Goal: Task Accomplishment & Management: Complete application form

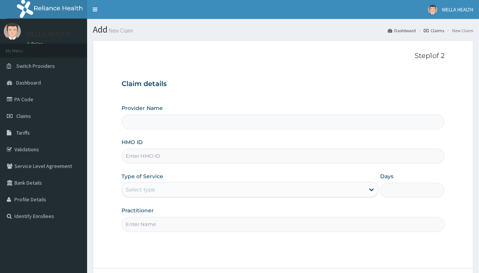
type input "WellaHealth(TELEMEDICINE)"
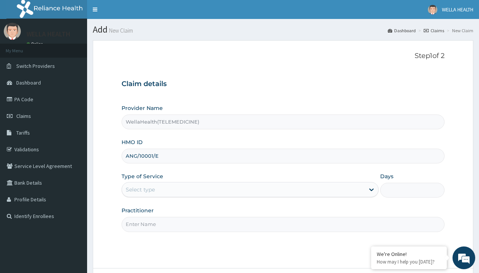
type input "ANG/10001/E"
type input "WellaHealth"
click at [140, 189] on div "Select type" at bounding box center [140, 190] width 29 height 8
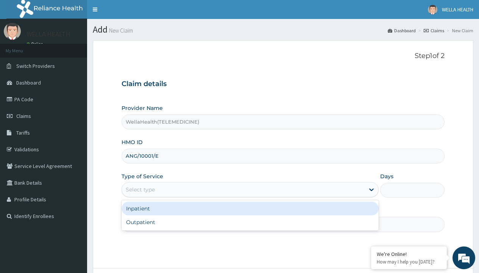
click at [250, 222] on div "Outpatient" at bounding box center [250, 222] width 257 height 14
type input "1"
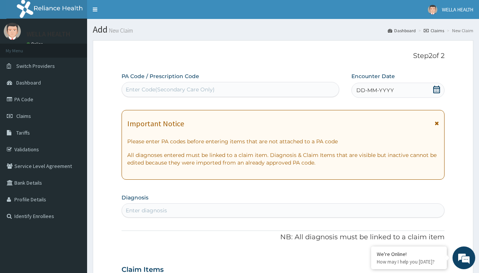
scroll to position [63, 0]
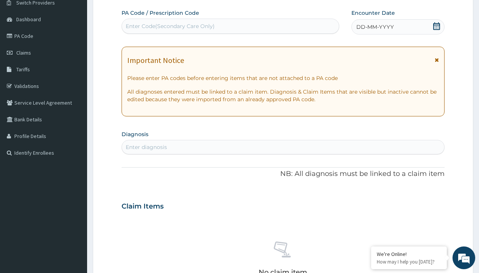
click at [374, 27] on span "DD-MM-YYYY" at bounding box center [374, 27] width 37 height 8
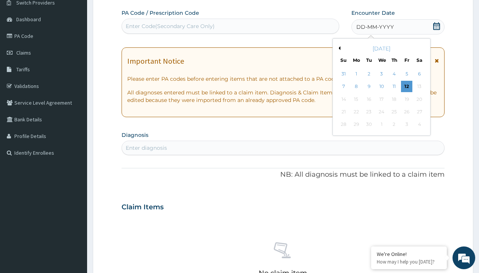
click at [338, 48] on button "Previous Month" at bounding box center [339, 48] width 4 height 4
click at [343, 86] on div "3" at bounding box center [343, 86] width 11 height 11
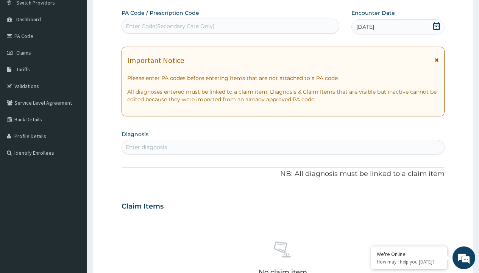
click at [170, 26] on div "Enter Code(Secondary Care Only)" at bounding box center [170, 26] width 89 height 8
type input "PR/5D3A642A"
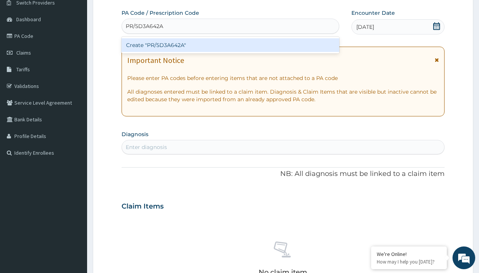
click at [230, 45] on div "Create "PR/5D3A642A"" at bounding box center [230, 45] width 217 height 14
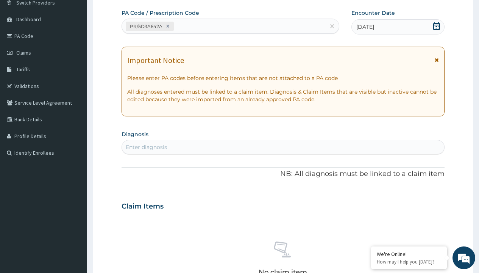
click at [146, 147] on div "Enter diagnosis" at bounding box center [146, 147] width 41 height 8
type input "prescription collected"
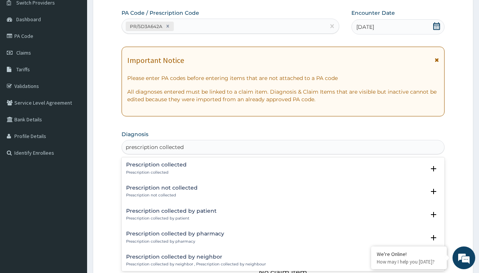
click at [155, 172] on p "Prescription collected" at bounding box center [156, 172] width 61 height 5
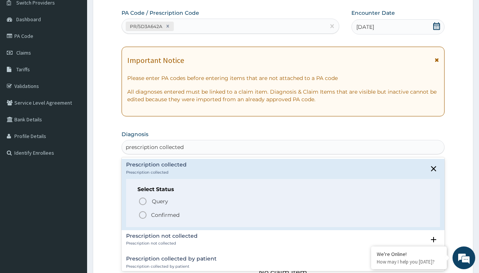
click at [165, 214] on p "Confirmed" at bounding box center [165, 215] width 28 height 8
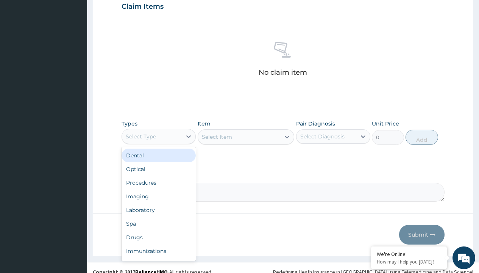
type input "procedures"
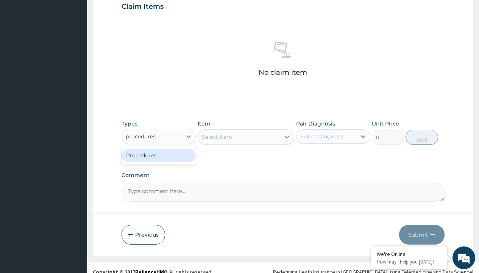
scroll to position [0, 0]
click at [159, 155] on div "Procedures" at bounding box center [159, 155] width 74 height 14
click at [217, 136] on div "Select Item" at bounding box center [217, 137] width 30 height 8
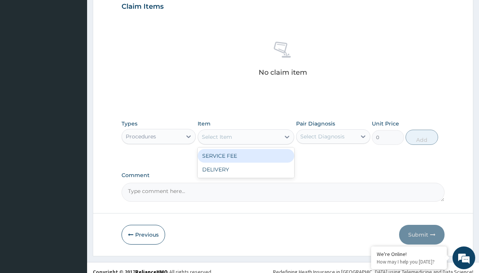
type input "service fee"
click at [246, 155] on div "SERVICE FEE" at bounding box center [246, 156] width 97 height 14
type input "100"
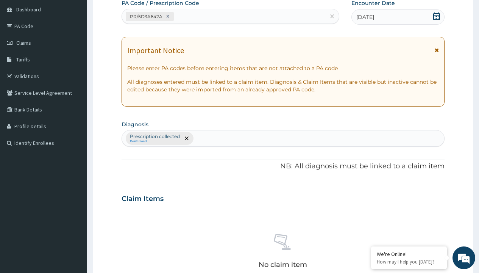
type input "prescription collected"
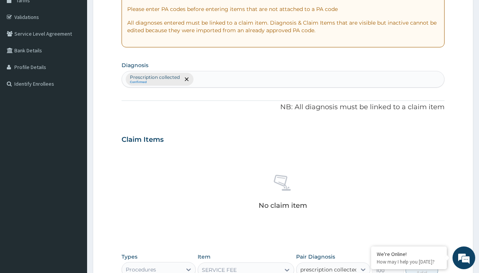
checkbox input "true"
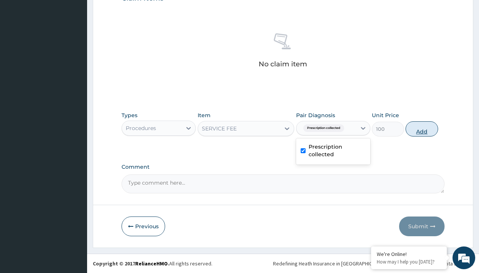
click at [422, 128] on button "Add" at bounding box center [422, 128] width 32 height 15
type input "0"
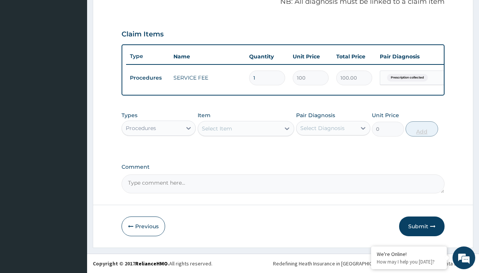
scroll to position [243, 0]
click at [141, 128] on div "Procedures" at bounding box center [141, 128] width 30 height 8
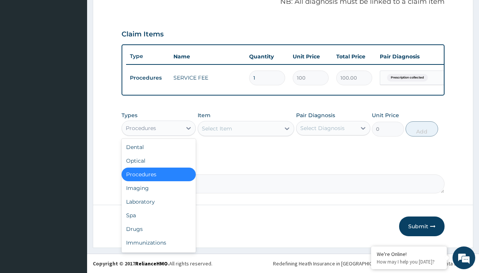
type input "drugs"
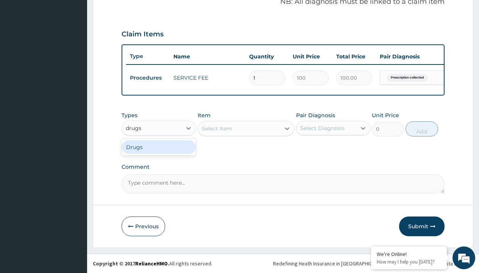
click at [159, 147] on div "Drugs" at bounding box center [159, 147] width 74 height 14
click at [217, 128] on div "Select Item" at bounding box center [246, 128] width 97 height 15
click at [134, 128] on div "Drugs" at bounding box center [134, 128] width 17 height 8
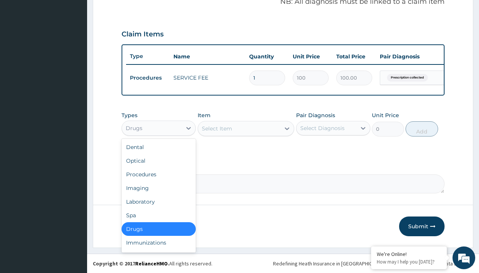
type input "drugs"
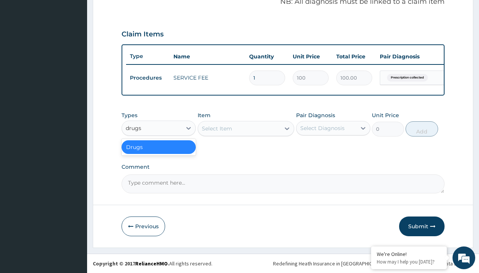
click at [159, 147] on div "Drugs" at bounding box center [159, 147] width 74 height 14
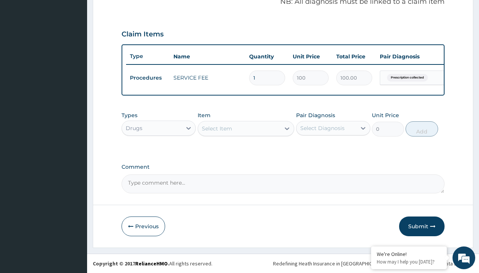
click at [217, 128] on div "Select Item" at bounding box center [217, 129] width 30 height 8
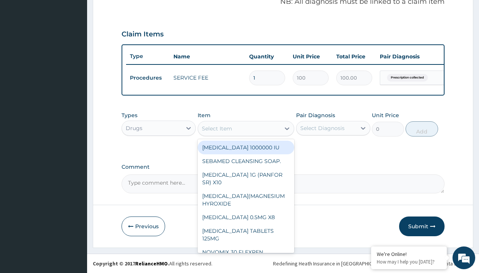
type input "amoxicillin suspension branded"
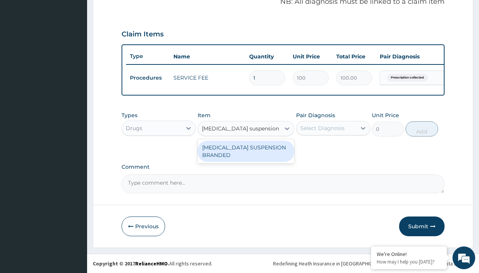
click at [246, 151] on div "AMOXICILLIN SUSPENSION BRANDED" at bounding box center [246, 150] width 97 height 21
type input "5890"
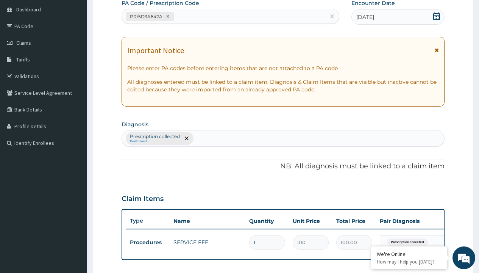
type input "prescription collected"
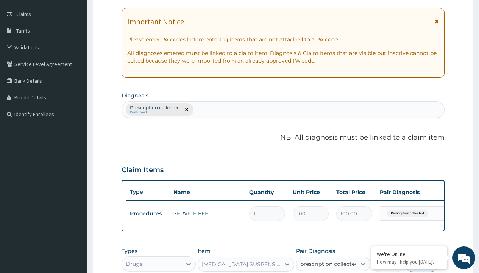
checkbox input "true"
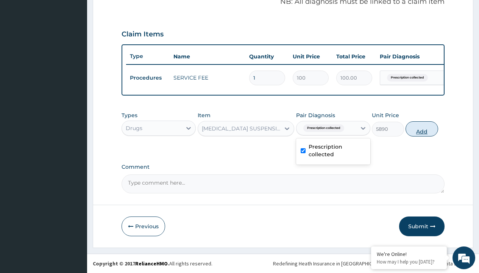
click at [422, 128] on button "Add" at bounding box center [422, 128] width 32 height 15
type input "0"
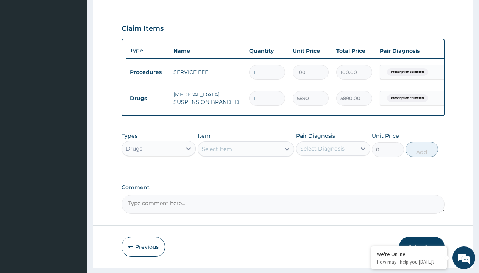
click at [148, 98] on td "Drugs" at bounding box center [148, 98] width 44 height 14
type input "drugs"
click at [159, 173] on div "Drugs" at bounding box center [159, 168] width 74 height 14
click at [217, 153] on div "Select Item" at bounding box center [217, 149] width 30 height 8
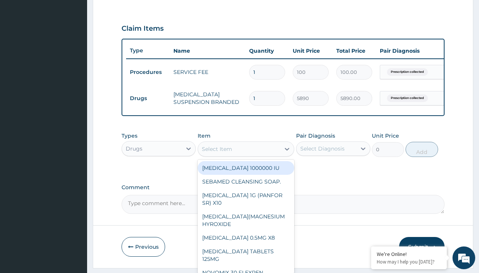
type input "cetirizine syrup"
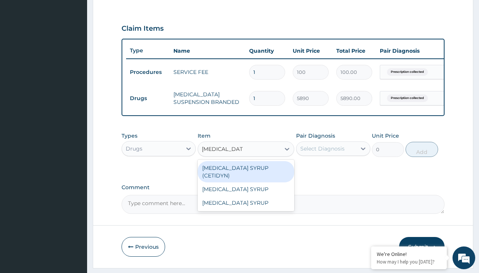
click at [246, 173] on div "CETIRIZINE SYRUP (CETIDYN)" at bounding box center [246, 171] width 97 height 21
type input "2200"
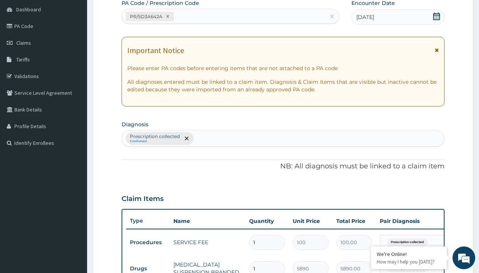
type input "prescription collected"
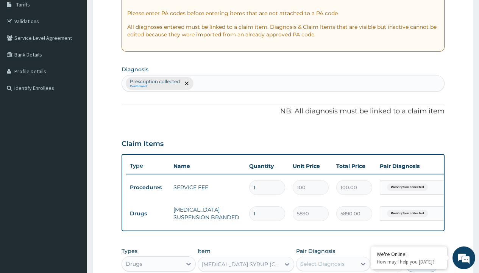
scroll to position [0, 0]
checkbox input "true"
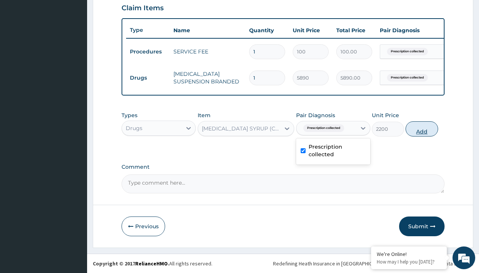
click at [422, 128] on button "Add" at bounding box center [422, 128] width 32 height 15
type input "0"
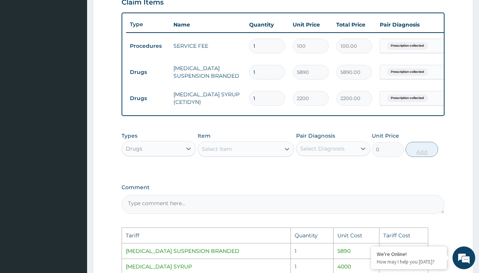
scroll to position [408, 0]
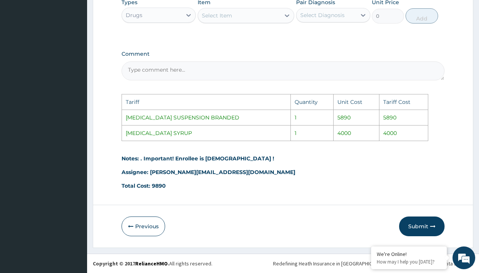
click at [211, 18] on div "Select Item" at bounding box center [217, 16] width 30 height 8
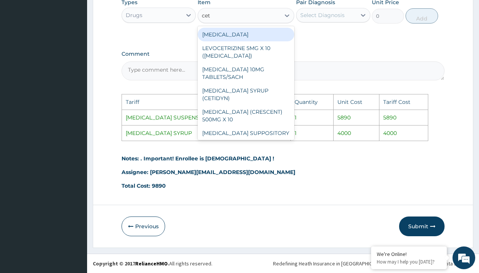
type input "ceti"
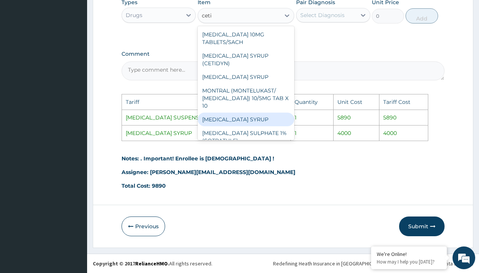
click at [243, 112] on div "CETIRIZINE SYRUP" at bounding box center [246, 119] width 97 height 14
type input "4000"
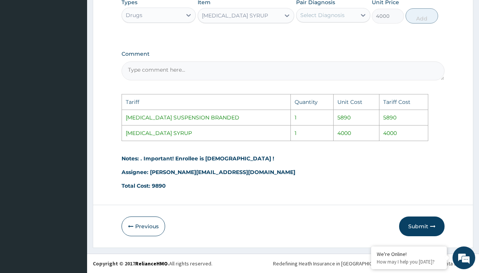
click at [243, 107] on td "Tariff" at bounding box center [206, 102] width 168 height 16
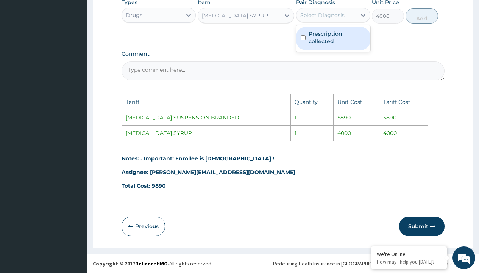
click at [321, 14] on div "Select Diagnosis" at bounding box center [322, 15] width 44 height 8
click at [326, 29] on div "Prescription collected" at bounding box center [333, 38] width 74 height 23
checkbox input "true"
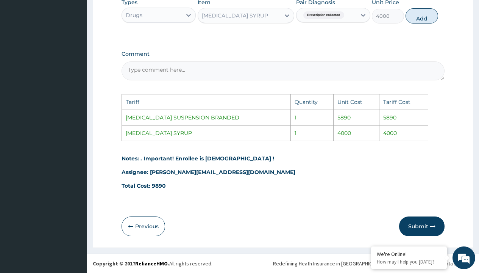
click at [420, 14] on button "Add" at bounding box center [422, 15] width 32 height 15
type input "0"
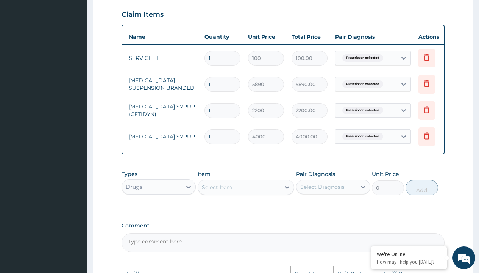
scroll to position [0, 57]
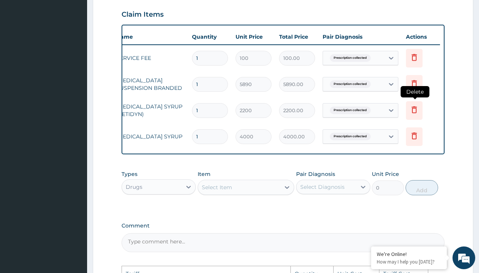
click at [420, 112] on icon at bounding box center [414, 110] width 17 height 19
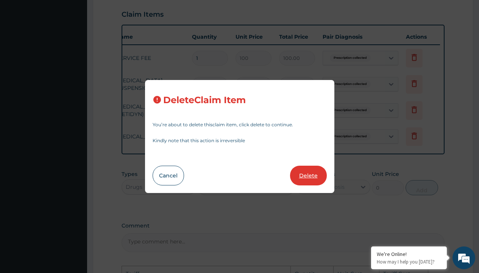
click at [317, 176] on button "Delete" at bounding box center [308, 175] width 37 height 20
type input "4000"
type input "4000.00"
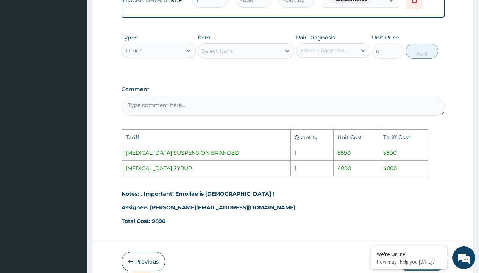
scroll to position [408, 0]
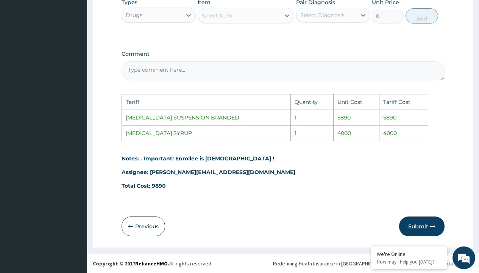
click at [416, 223] on button "Submit" at bounding box center [421, 226] width 45 height 20
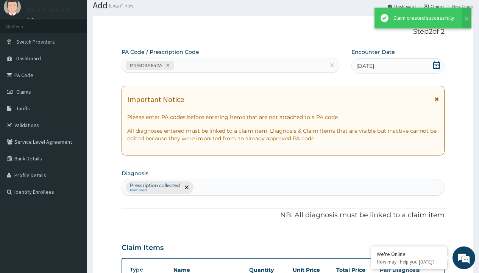
scroll to position [295, 0]
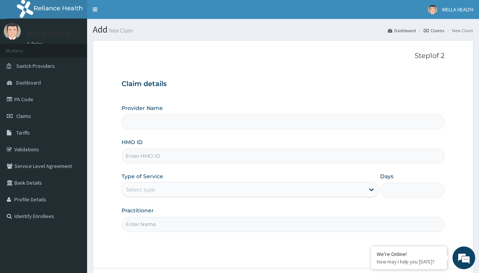
type input "WellaHealth(TELEMEDICINE)"
type input "CHL/11606/C"
type input "WellaHealth"
click at [140, 189] on div "Select type" at bounding box center [140, 190] width 29 height 8
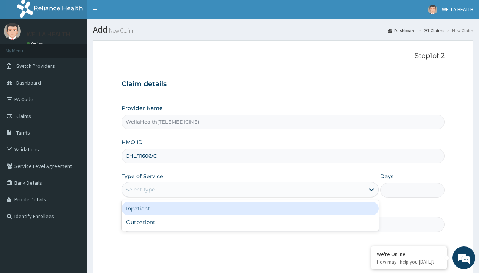
click at [250, 222] on div "Outpatient" at bounding box center [250, 222] width 257 height 14
type input "1"
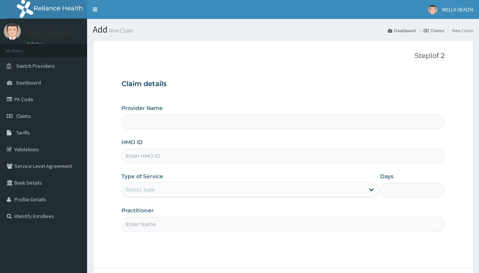
type input "WellaHealth(TELEMEDICINE)"
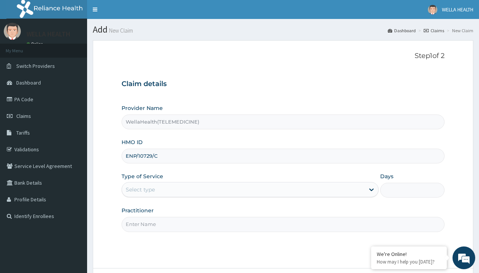
type input "ENP/10729/C"
type input "WellaHealth"
click at [140, 189] on div "Select type" at bounding box center [140, 190] width 29 height 8
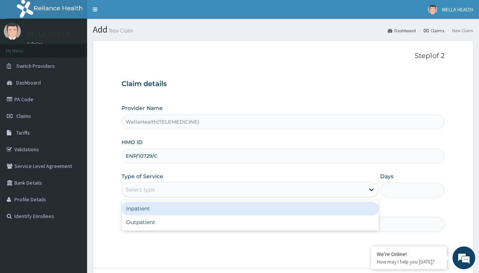
click at [250, 222] on div "Outpatient" at bounding box center [250, 222] width 257 height 14
type input "1"
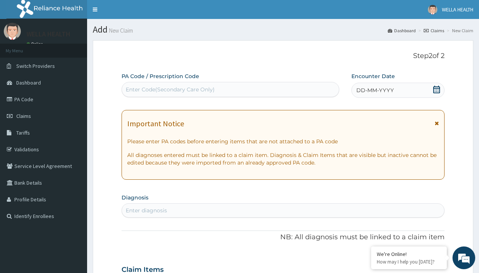
scroll to position [63, 0]
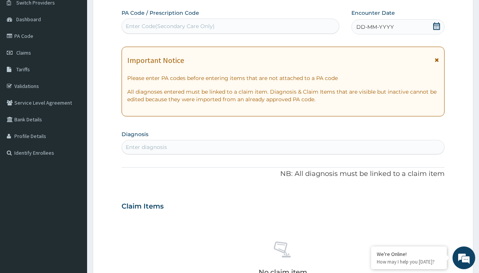
click at [374, 27] on span "DD-MM-YYYY" at bounding box center [374, 27] width 37 height 8
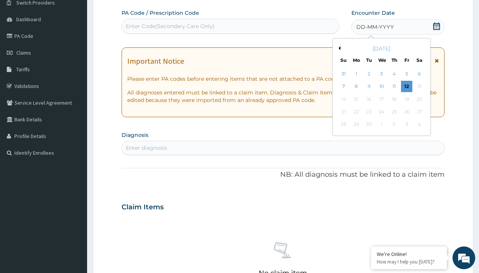
click at [338, 48] on button "Previous Month" at bounding box center [339, 48] width 4 height 4
click at [343, 86] on div "3" at bounding box center [343, 86] width 11 height 11
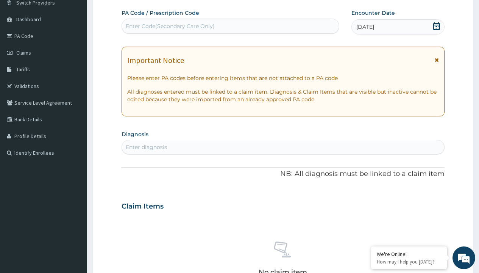
click at [170, 26] on div "Enter Code(Secondary Care Only)" at bounding box center [170, 26] width 89 height 8
type input "PR/9DCF2C35"
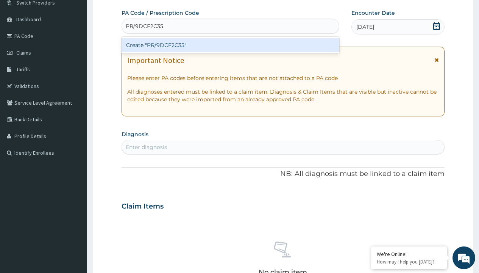
click at [230, 45] on div "Create "PR/9DCF2C35"" at bounding box center [230, 45] width 217 height 14
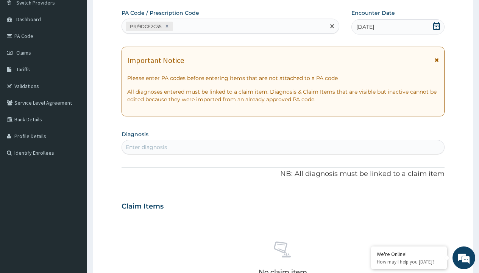
click at [146, 147] on div "Enter diagnosis" at bounding box center [146, 147] width 41 height 8
type input "prescription collected"
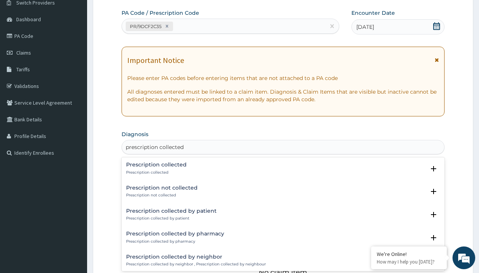
click at [155, 172] on p "Prescription collected" at bounding box center [156, 172] width 61 height 5
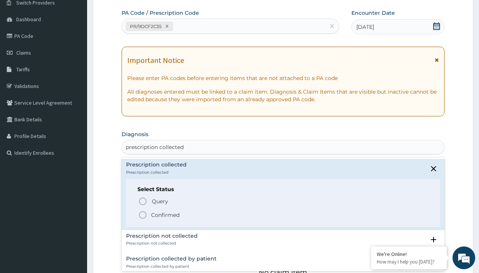
click at [165, 214] on p "Confirmed" at bounding box center [165, 215] width 28 height 8
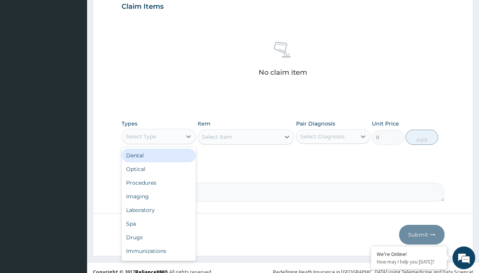
type input "procedures"
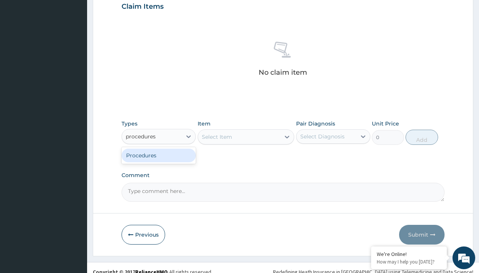
click at [159, 155] on div "Procedures" at bounding box center [159, 155] width 74 height 14
click at [217, 136] on div "Select Item" at bounding box center [217, 137] width 30 height 8
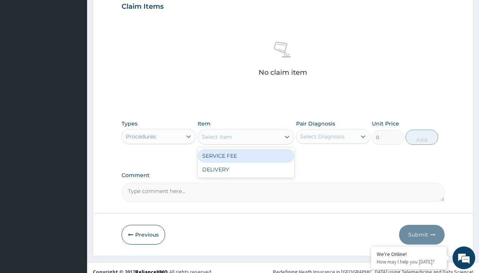
type input "service fee"
click at [246, 155] on div "SERVICE FEE" at bounding box center [246, 156] width 97 height 14
type input "100"
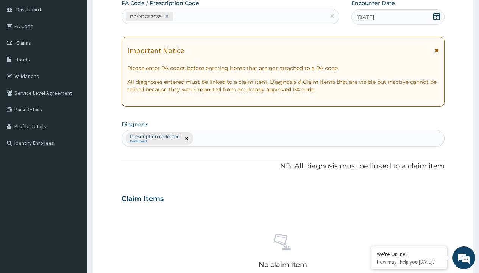
type input "prescription collected"
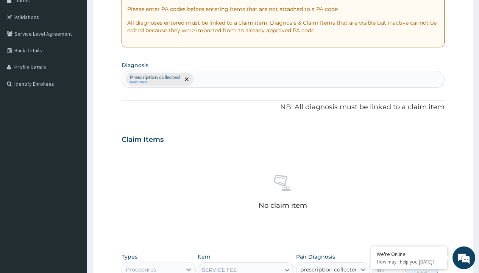
checkbox input "true"
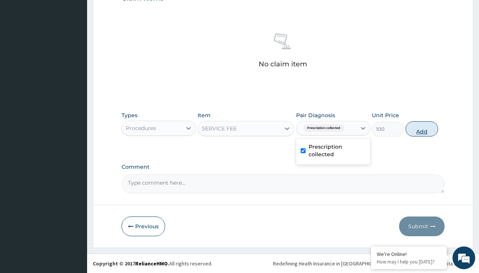
click at [422, 128] on button "Add" at bounding box center [422, 128] width 32 height 15
type input "0"
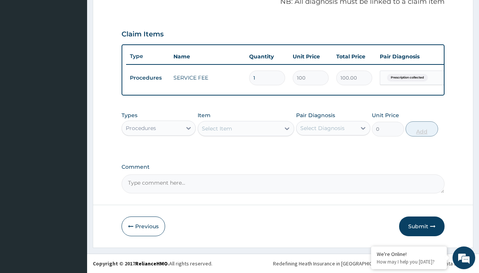
scroll to position [243, 0]
click at [141, 128] on div "Procedures" at bounding box center [141, 128] width 30 height 8
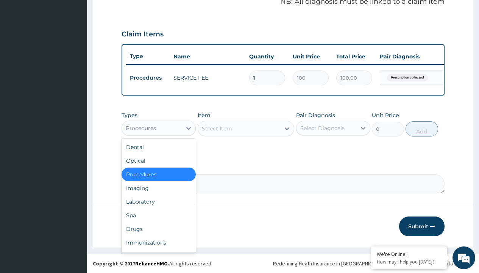
type input "drugs"
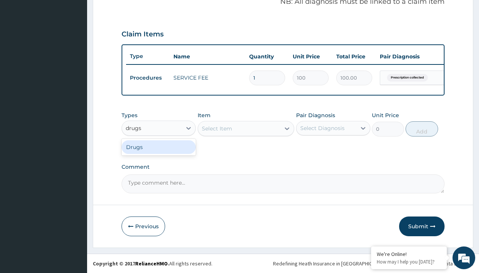
click at [159, 147] on div "Drugs" at bounding box center [159, 147] width 74 height 14
click at [217, 128] on div "Select Item" at bounding box center [246, 128] width 97 height 15
click at [134, 128] on div "Drugs" at bounding box center [134, 128] width 17 height 8
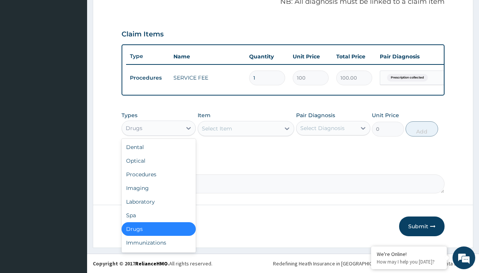
type input "drugs"
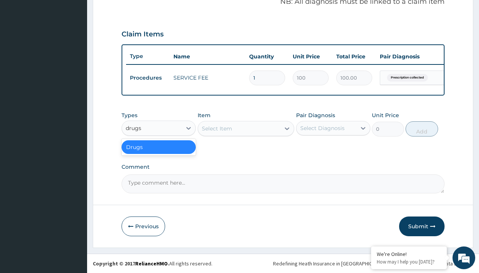
click at [159, 147] on div "Drugs" at bounding box center [159, 147] width 74 height 14
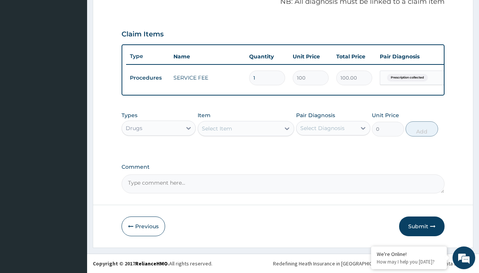
click at [217, 128] on div "Select Item" at bounding box center [217, 129] width 30 height 8
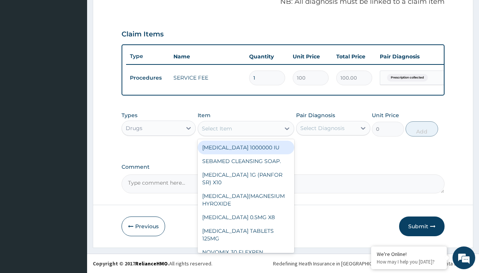
type input "amoxicillin suspension branded"
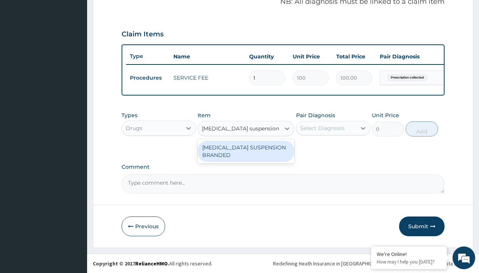
click at [246, 151] on div "AMOXICILLIN SUSPENSION BRANDED" at bounding box center [246, 150] width 97 height 21
type input "5890"
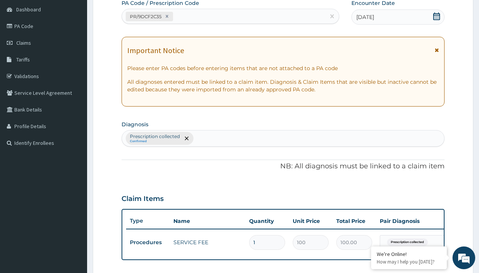
type input "prescription collected"
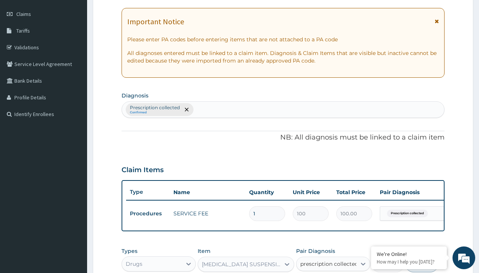
checkbox input "true"
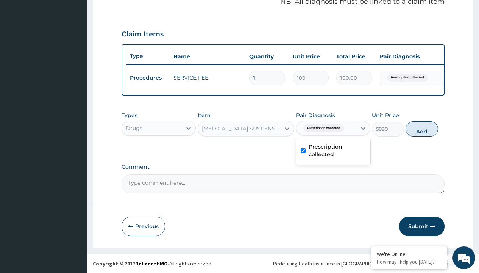
click at [422, 128] on button "Add" at bounding box center [422, 128] width 32 height 15
type input "0"
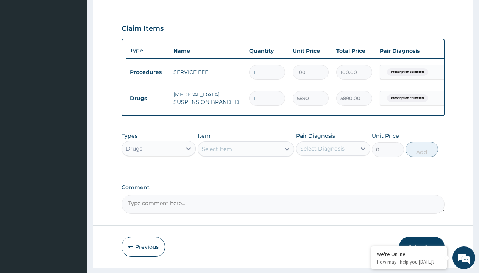
click at [148, 98] on td "Drugs" at bounding box center [148, 98] width 44 height 14
type input "drugs"
click at [159, 173] on div "Drugs" at bounding box center [159, 168] width 74 height 14
click at [217, 153] on div "Select Item" at bounding box center [217, 149] width 30 height 8
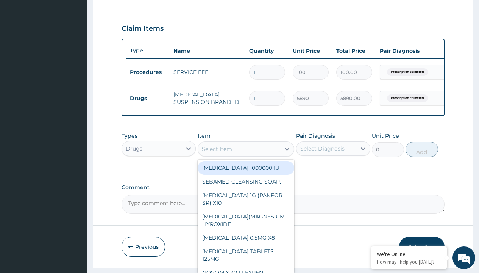
type input "cetirizine syrup"
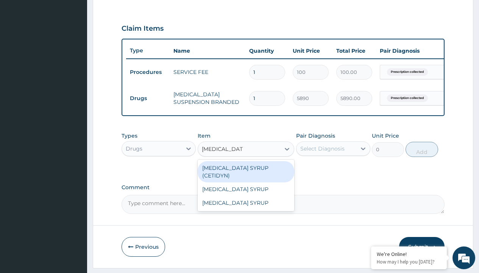
click at [246, 173] on div "CETIRIZINE SYRUP (CETIDYN)" at bounding box center [246, 171] width 97 height 21
type input "2200"
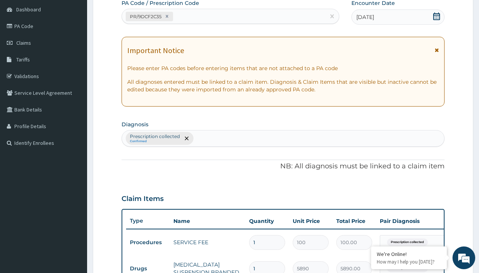
type input "prescription collected"
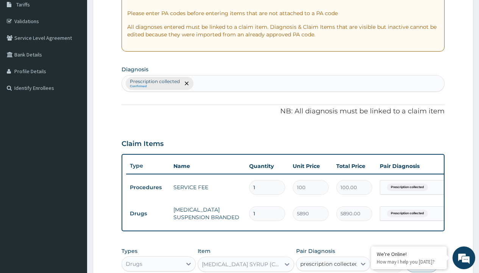
checkbox input "true"
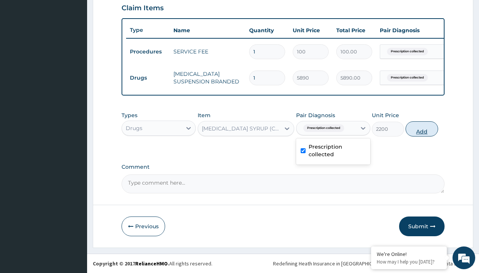
click at [422, 128] on button "Add" at bounding box center [422, 128] width 32 height 15
type input "0"
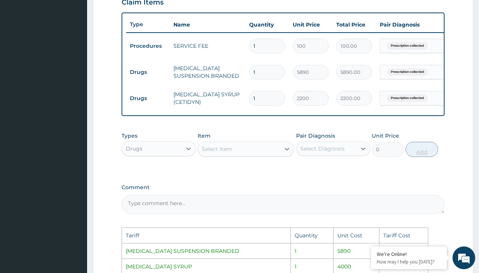
scroll to position [408, 0]
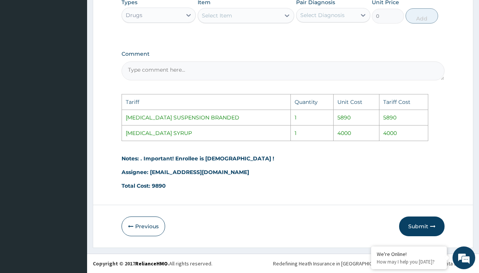
click at [238, 20] on div "Select Item" at bounding box center [239, 15] width 83 height 12
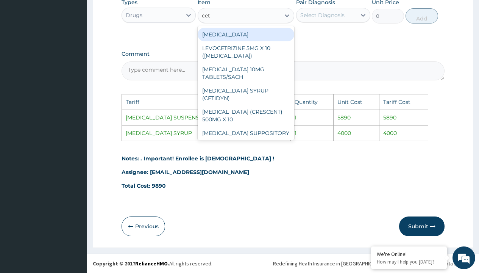
type input "ceti"
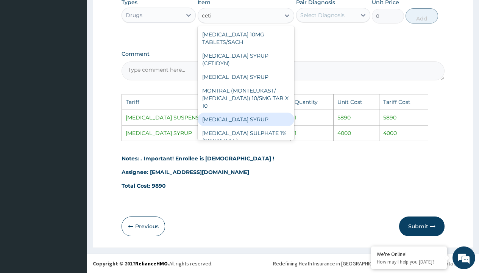
click at [226, 112] on div "CETIRIZINE SYRUP" at bounding box center [246, 119] width 97 height 14
type input "4000"
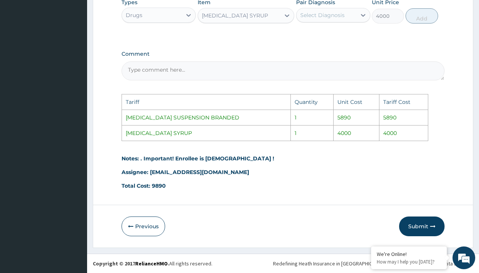
click at [323, 18] on div "Select Diagnosis" at bounding box center [322, 15] width 44 height 8
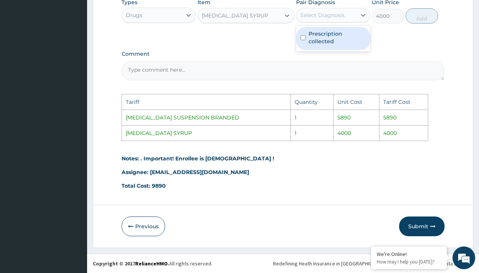
click at [328, 34] on label "Prescription collected" at bounding box center [337, 37] width 57 height 15
checkbox input "true"
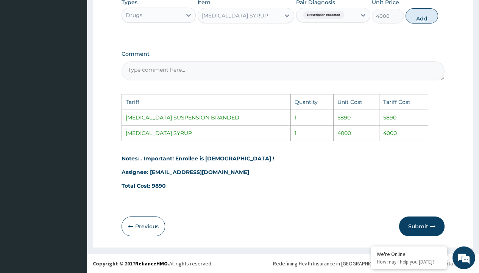
click at [415, 12] on button "Add" at bounding box center [422, 15] width 32 height 15
type input "0"
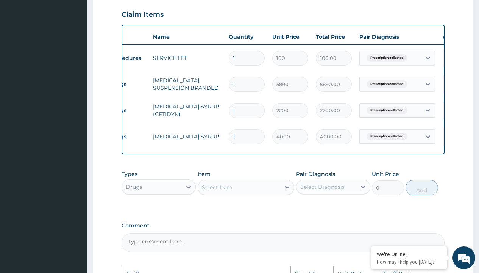
scroll to position [0, 57]
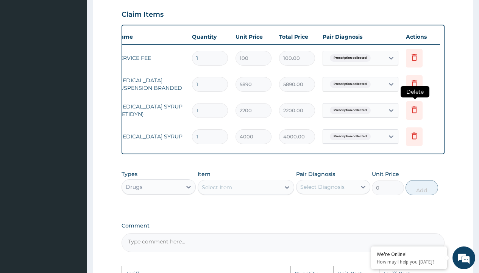
click at [411, 114] on icon at bounding box center [414, 109] width 9 height 9
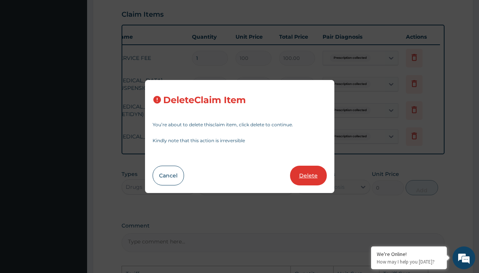
click at [309, 178] on button "Delete" at bounding box center [308, 175] width 37 height 20
type input "4000"
type input "4000.00"
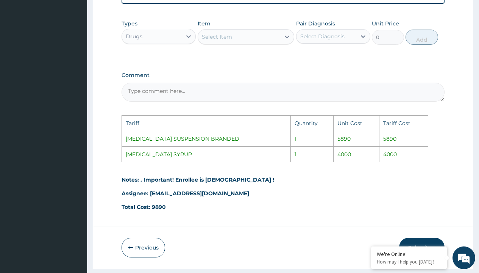
scroll to position [408, 0]
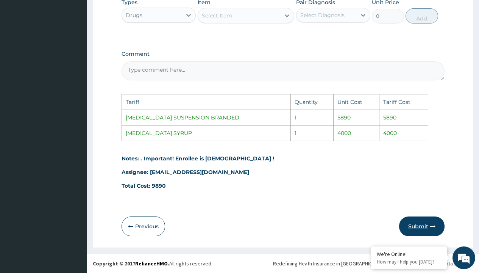
click at [415, 234] on button "Submit" at bounding box center [421, 226] width 45 height 20
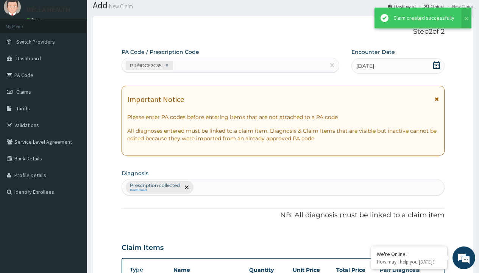
scroll to position [295, 0]
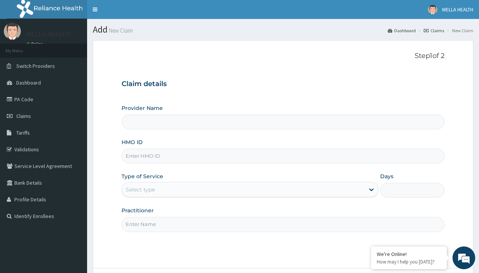
type input "WellaHealth(TELEMEDICINE)"
type input "HIA/11397/C"
type input "WellaHealth"
click at [140, 189] on div "Select type" at bounding box center [140, 190] width 29 height 8
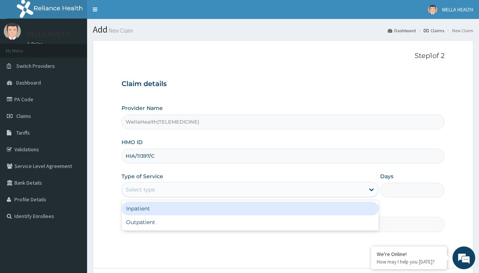
click at [250, 222] on div "Outpatient" at bounding box center [250, 222] width 257 height 14
type input "1"
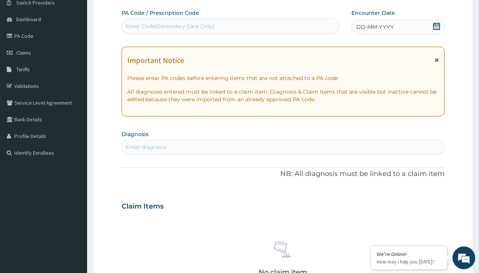
click at [374, 27] on span "DD-MM-YYYY" at bounding box center [374, 27] width 37 height 8
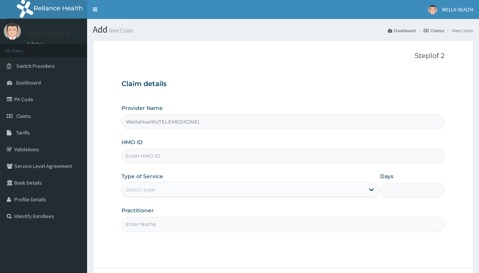
type input "WellaHealth(TELEMEDICINE)"
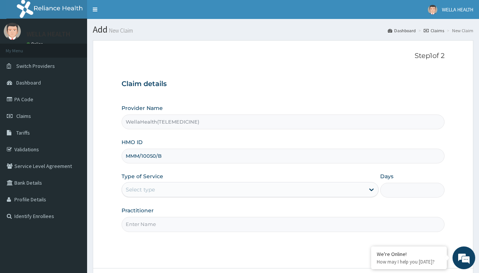
type input "MMM/10050/B"
type input "WellaHealth"
click at [140, 189] on div "Select type" at bounding box center [140, 190] width 29 height 8
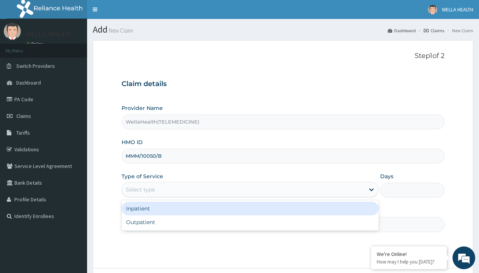
click at [250, 222] on div "Outpatient" at bounding box center [250, 222] width 257 height 14
type input "1"
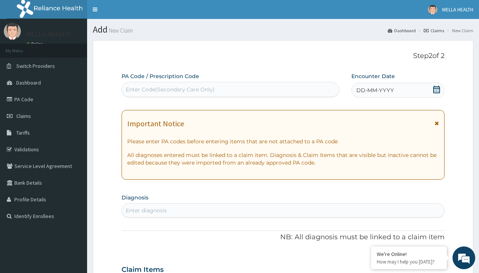
scroll to position [63, 0]
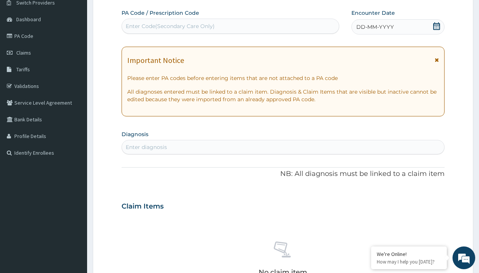
click at [374, 27] on span "DD-MM-YYYY" at bounding box center [374, 27] width 37 height 8
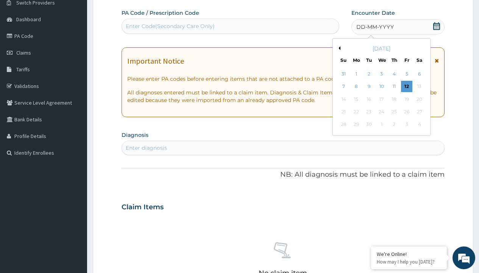
click at [338, 48] on button "Previous Month" at bounding box center [339, 48] width 4 height 4
click at [343, 86] on div "3" at bounding box center [343, 86] width 11 height 11
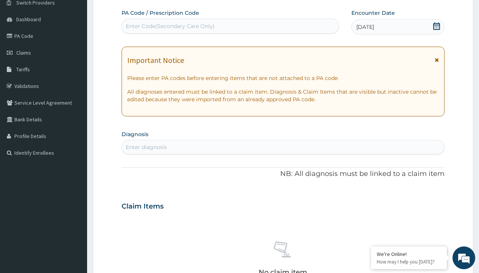
click at [170, 26] on div "Enter Code(Secondary Care Only)" at bounding box center [170, 26] width 89 height 8
type input "PR/7F112021"
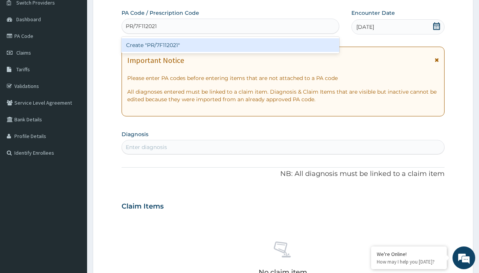
click at [230, 45] on div "Create "PR/7F112021"" at bounding box center [230, 45] width 217 height 14
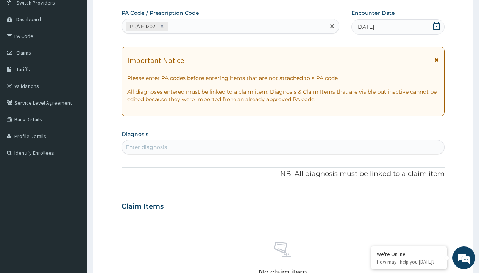
click at [146, 147] on div "Enter diagnosis" at bounding box center [146, 147] width 41 height 8
type input "prescription collected"
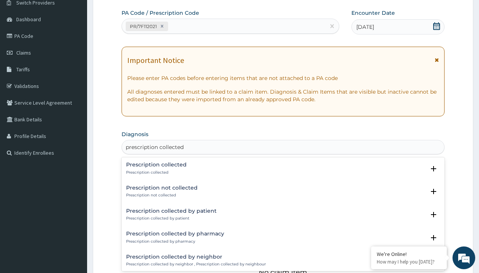
click at [155, 172] on p "Prescription collected" at bounding box center [156, 172] width 61 height 5
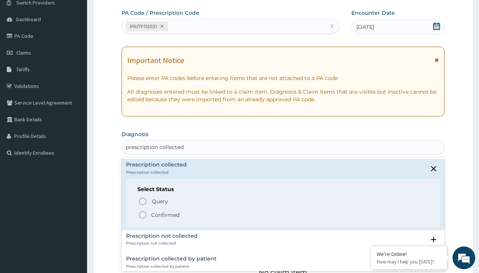
click at [165, 214] on p "Confirmed" at bounding box center [165, 215] width 28 height 8
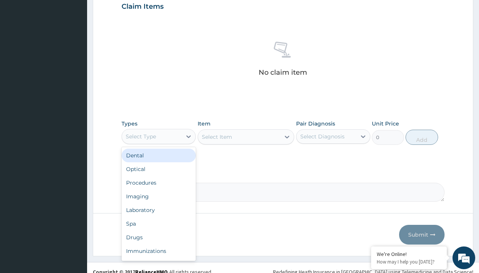
type input "procedures"
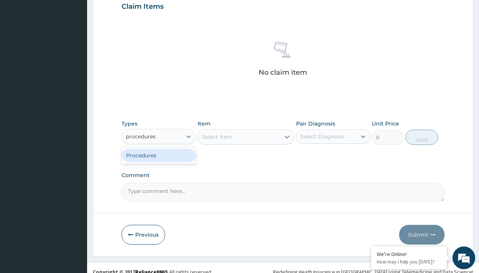
scroll to position [0, 0]
click at [159, 155] on div "Procedures" at bounding box center [159, 155] width 74 height 14
click at [217, 136] on div "Select Item" at bounding box center [217, 137] width 30 height 8
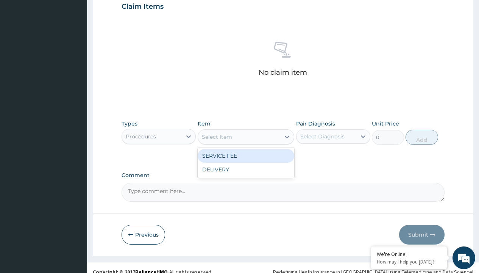
type input "service fee"
click at [246, 155] on div "SERVICE FEE" at bounding box center [246, 156] width 97 height 14
type input "100"
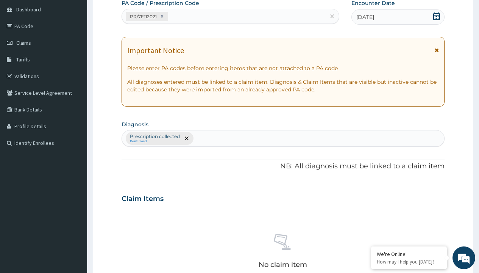
type input "prescription collected"
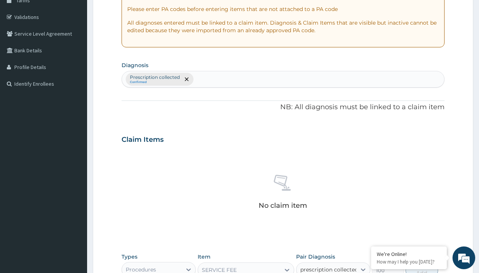
checkbox input "true"
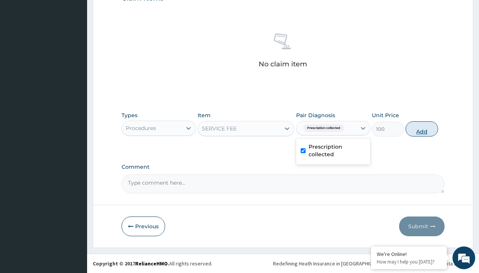
click at [422, 128] on button "Add" at bounding box center [422, 128] width 32 height 15
type input "0"
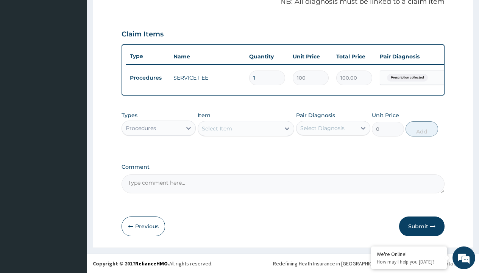
scroll to position [243, 0]
click at [141, 128] on div "Procedures" at bounding box center [141, 128] width 30 height 8
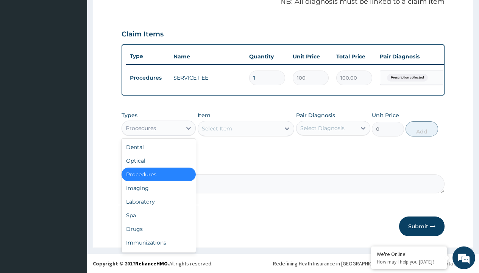
type input "drugs"
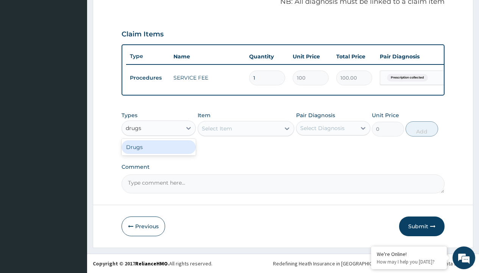
scroll to position [0, 0]
click at [159, 147] on div "Drugs" at bounding box center [159, 147] width 74 height 14
click at [217, 128] on div "Select Item" at bounding box center [246, 128] width 97 height 15
type input "ciprofloxacin 500mg by 10 ciprogem/pack"
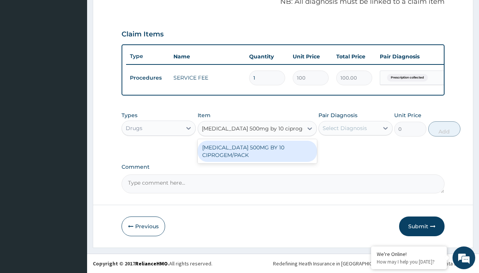
click at [257, 151] on div "CIPROFLOXACIN 500MG BY 10 CIPROGEM/PACK" at bounding box center [257, 150] width 119 height 21
type input "440"
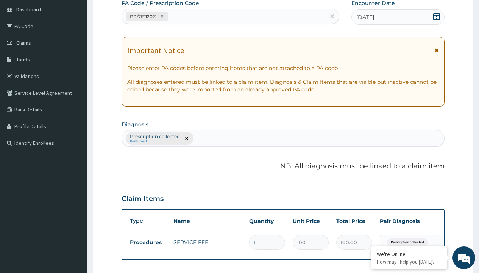
type input "prescription collected"
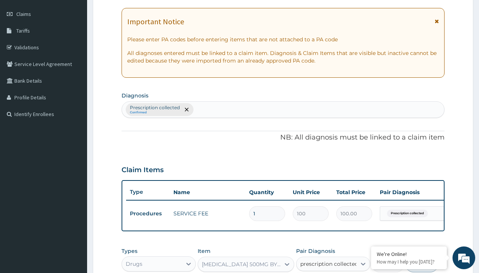
checkbox input "true"
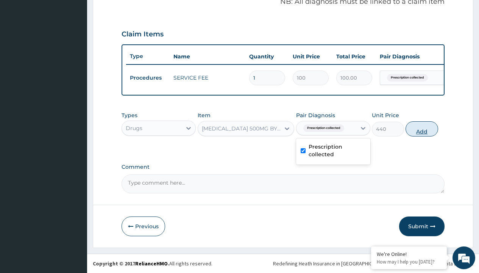
click at [422, 128] on button "Add" at bounding box center [422, 128] width 32 height 15
type input "0"
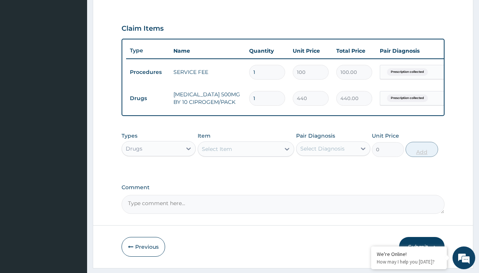
type input "10"
type input "4400.00"
type input "10"
click at [148, 98] on td "Drugs" at bounding box center [148, 98] width 44 height 14
type input "drugs"
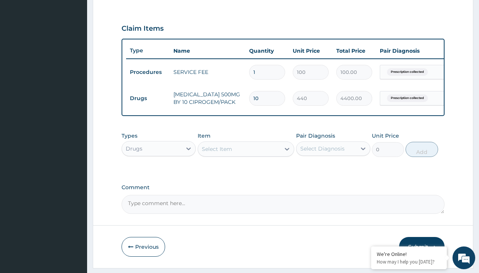
scroll to position [0, 0]
click at [159, 173] on div "Drugs" at bounding box center [159, 168] width 74 height 14
click at [217, 153] on div "Select Item" at bounding box center [217, 149] width 30 height 8
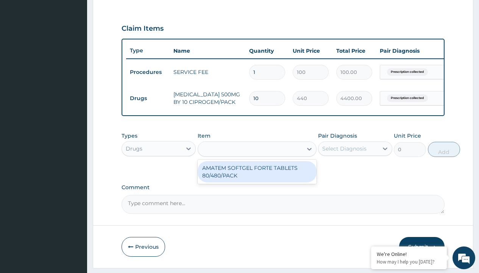
type input "amatem softgel forte tablets 80/480/pack"
click at [257, 177] on div "AMATEM SOFTGEL FORTE TABLETS 80/480/PACK" at bounding box center [257, 171] width 119 height 21
type input "601.7000122070312"
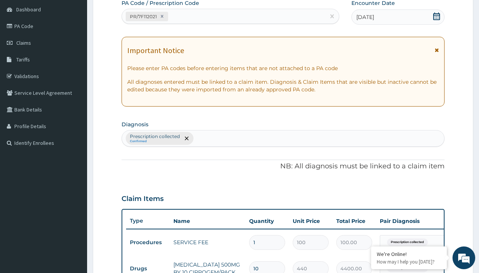
type input "prescription collected"
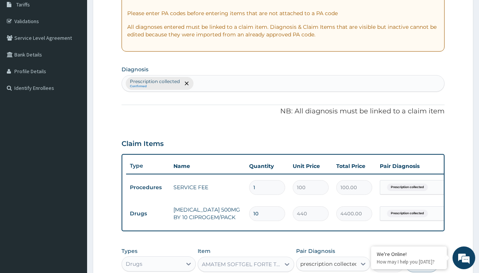
checkbox input "true"
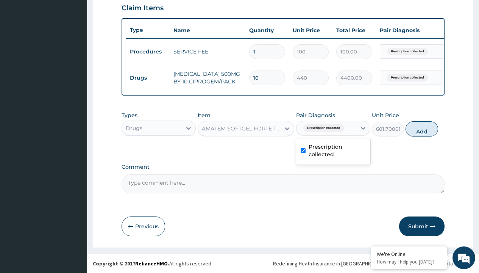
click at [422, 128] on button "Add" at bounding box center [422, 128] width 32 height 15
type input "0"
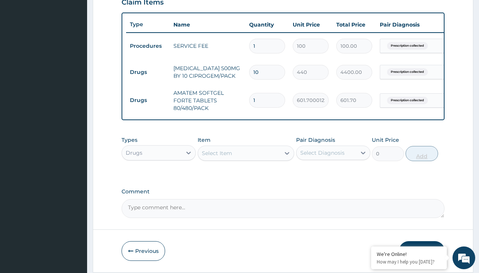
type input "6"
type input "3610.20"
type input "6"
click at [148, 72] on td "Drugs" at bounding box center [148, 72] width 44 height 14
type input "drugs"
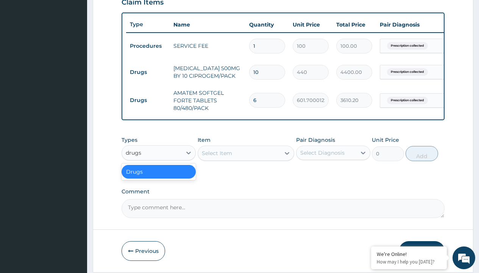
scroll to position [0, 0]
click at [159, 177] on div "Drugs" at bounding box center [159, 172] width 74 height 14
click at [217, 157] on div "Select Item" at bounding box center [217, 153] width 30 height 8
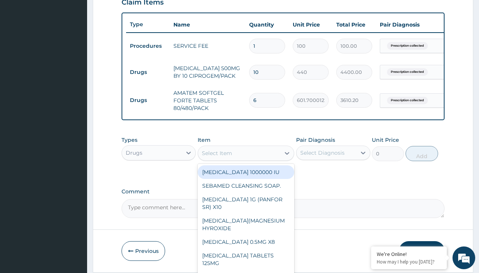
type input "loperamide caps 2mg/sach"
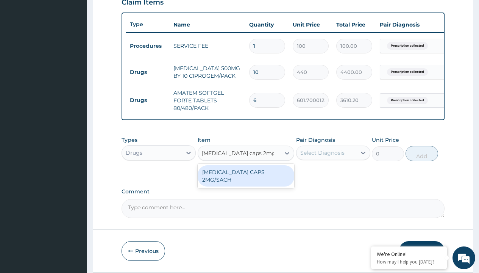
click at [246, 177] on div "LOPERAMIDE CAPS 2MG/SACH" at bounding box center [246, 175] width 97 height 21
type input "420"
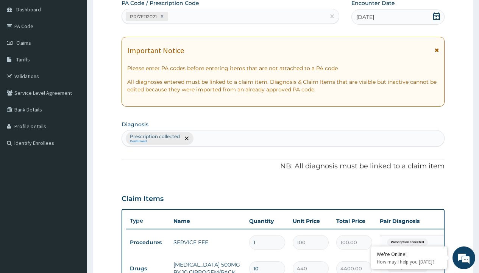
type input "prescription collected"
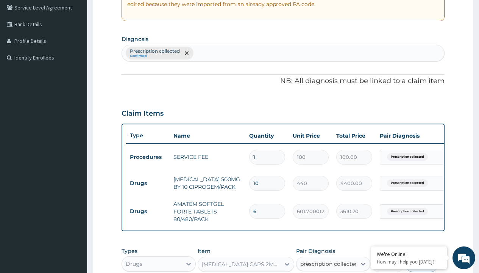
checkbox input "true"
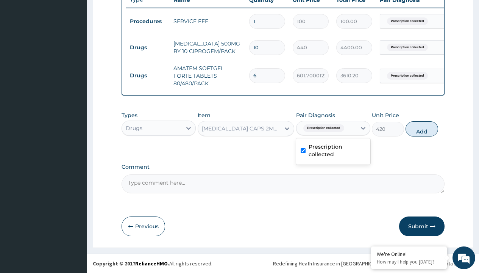
click at [422, 128] on button "Add" at bounding box center [422, 128] width 32 height 15
type input "0"
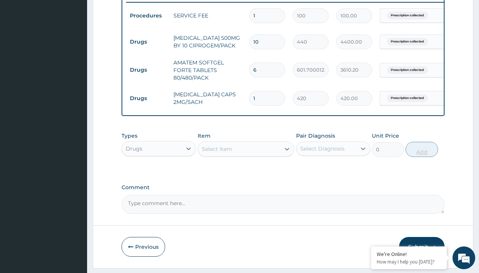
type input "10"
type input "4200.00"
type input "10"
click at [148, 42] on td "Drugs" at bounding box center [148, 42] width 44 height 14
type input "drugs"
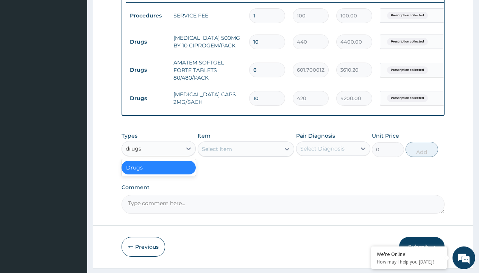
scroll to position [0, 0]
click at [159, 173] on div "Drugs" at bounding box center [159, 168] width 74 height 14
click at [217, 153] on div "Select Item" at bounding box center [217, 149] width 30 height 8
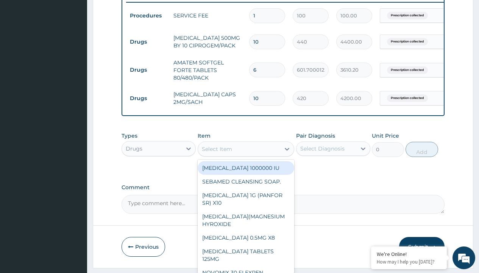
type input "paracetamol 500mg tablet emzor/sach"
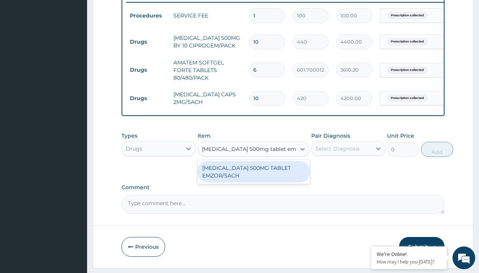
click at [253, 177] on div "PARACETAMOL 500MG TABLET EMZOR/SACH" at bounding box center [254, 171] width 112 height 21
type input "24"
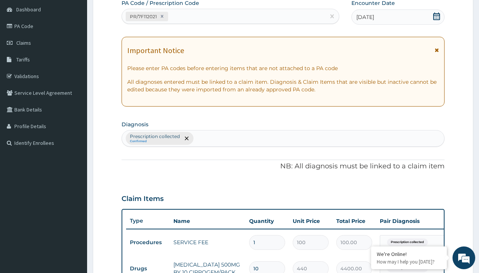
type input "prescription collected"
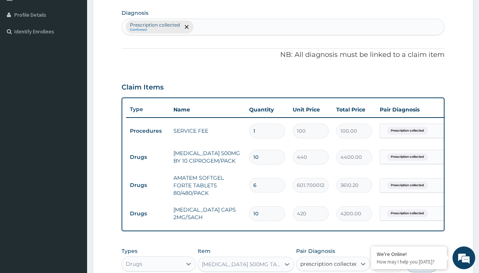
checkbox input "true"
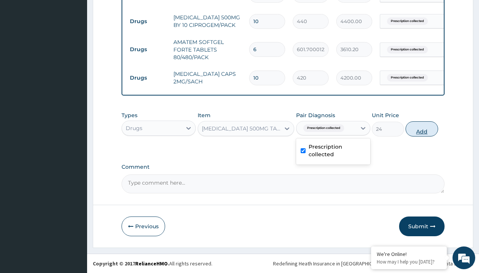
click at [422, 128] on button "Add" at bounding box center [422, 128] width 32 height 15
type input "0"
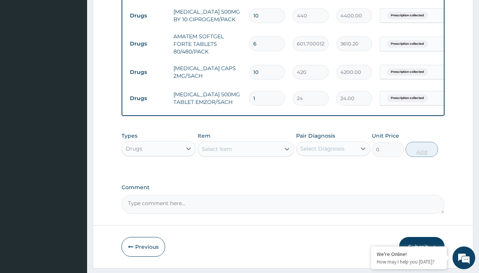
type input "24"
type input "576.00"
type input "24"
click at [148, 16] on td "Drugs" at bounding box center [148, 16] width 44 height 14
type input "drugs"
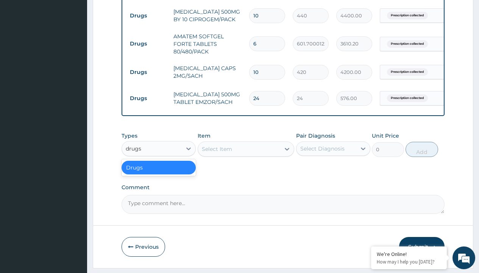
scroll to position [0, 0]
click at [159, 173] on div "Drugs" at bounding box center [159, 168] width 74 height 14
click at [217, 153] on div "Select Item" at bounding box center [217, 149] width 30 height 8
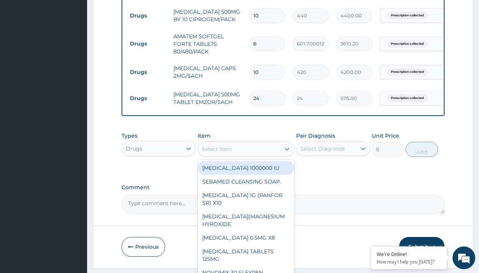
type input "zinc 20mg by 10"
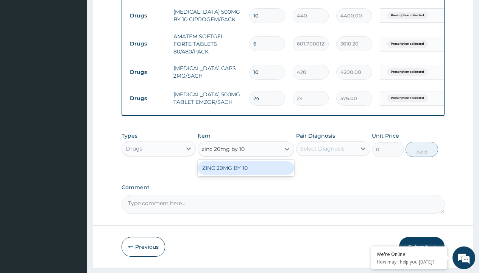
click at [246, 173] on div "ZINC 20MG BY 10" at bounding box center [246, 168] width 97 height 14
type input "15"
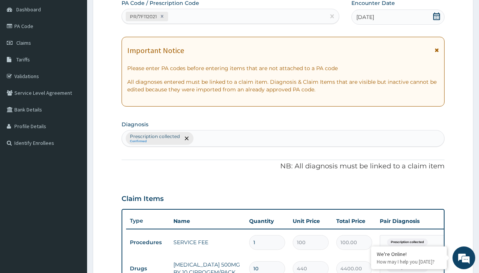
type input "prescription collected"
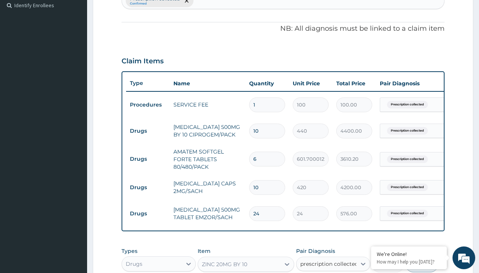
checkbox input "true"
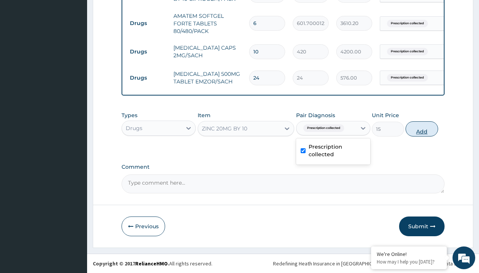
click at [422, 128] on button "Add" at bounding box center [422, 128] width 32 height 15
type input "0"
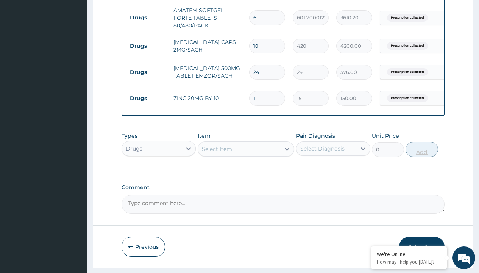
type input "10"
type input "150.00"
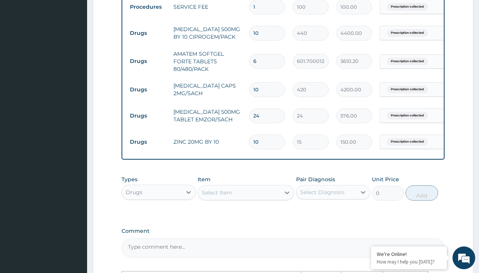
scroll to position [290, 0]
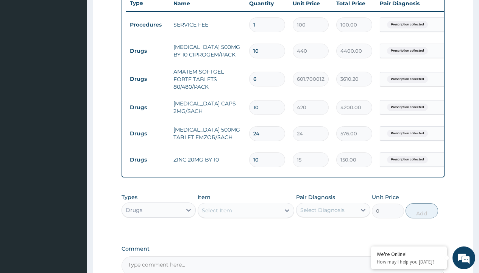
type input "10"
click at [278, 103] on input "10" at bounding box center [267, 107] width 36 height 15
type input "1"
type input "420.00"
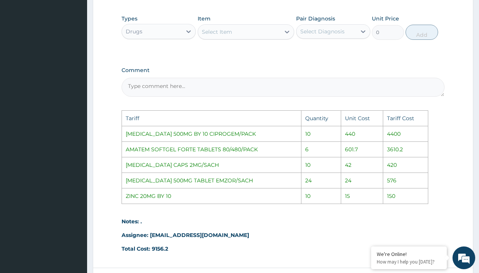
scroll to position [537, 0]
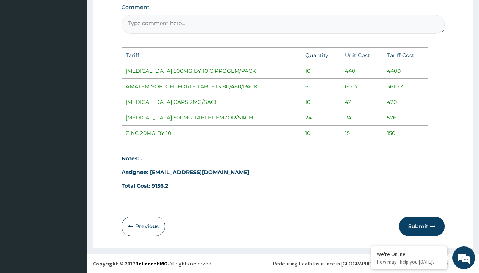
type input "1"
click at [424, 231] on button "Submit" at bounding box center [421, 226] width 45 height 20
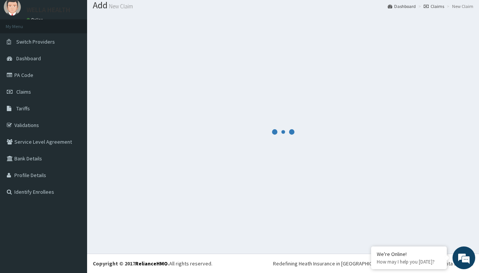
scroll to position [378, 0]
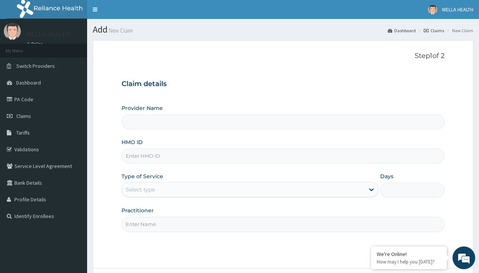
type input "RET/25105/A"
type input "WellaHealth(TELEMEDICINE)"
type input "RET/25105/A"
type input "WellaHealth"
click at [140, 189] on div "Select type" at bounding box center [140, 190] width 29 height 8
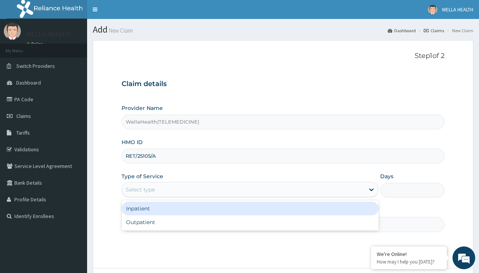
click at [250, 222] on div "Outpatient" at bounding box center [250, 222] width 257 height 14
type input "1"
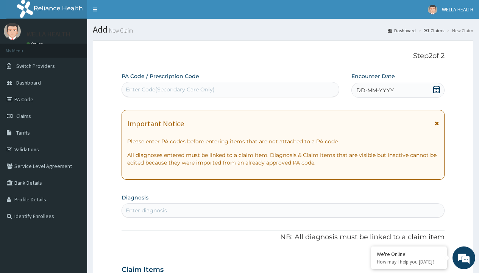
scroll to position [63, 0]
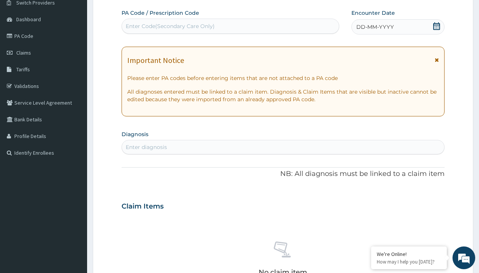
click at [374, 27] on span "DD-MM-YYYY" at bounding box center [374, 27] width 37 height 8
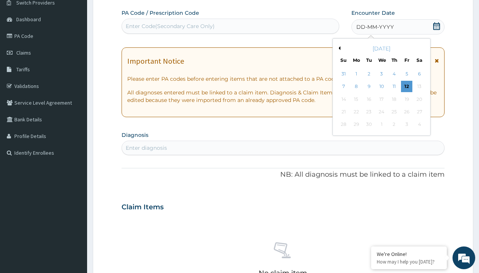
click at [338, 48] on button "Previous Month" at bounding box center [339, 48] width 4 height 4
click at [343, 86] on div "3" at bounding box center [343, 86] width 11 height 11
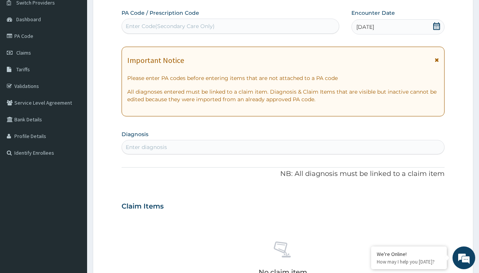
click at [170, 26] on div "Enter Code(Secondary Care Only)" at bounding box center [170, 26] width 89 height 8
type input "PR/69BA987B"
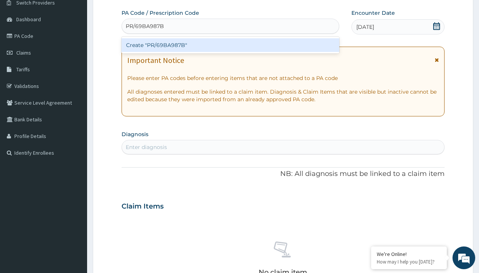
click at [230, 45] on div "Create "PR/69BA987B"" at bounding box center [230, 45] width 217 height 14
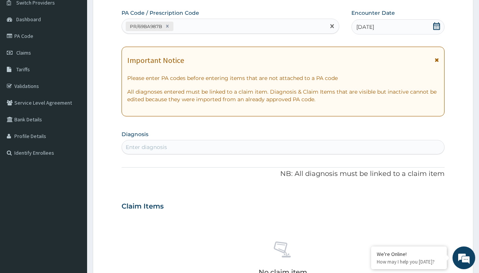
click at [146, 147] on div "Enter diagnosis" at bounding box center [146, 147] width 41 height 8
type input "prescription collected"
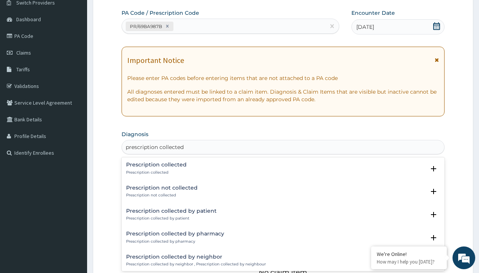
click at [155, 172] on p "Prescription collected" at bounding box center [156, 172] width 61 height 5
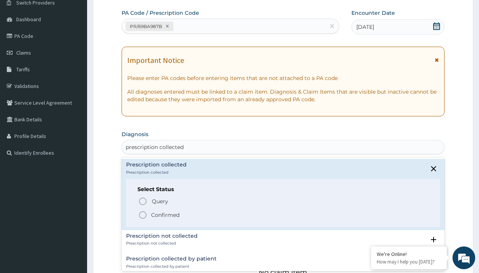
click at [165, 214] on p "Confirmed" at bounding box center [165, 215] width 28 height 8
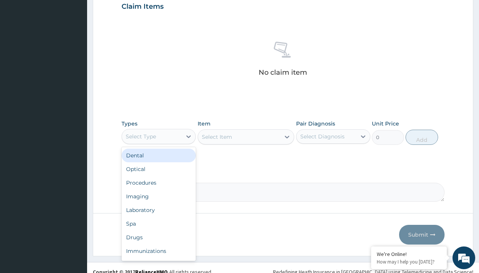
type input "procedures"
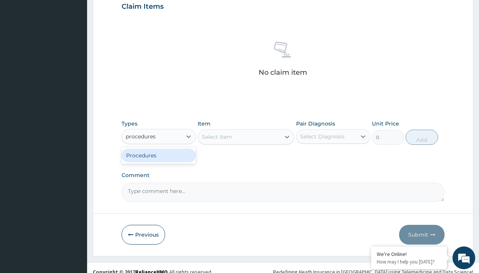
scroll to position [0, 0]
click at [159, 155] on div "Procedures" at bounding box center [159, 155] width 74 height 14
click at [217, 136] on div "Select Item" at bounding box center [217, 137] width 30 height 8
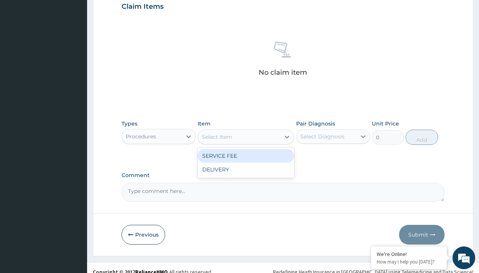
type input "service fee"
click at [246, 155] on div "SERVICE FEE" at bounding box center [246, 156] width 97 height 14
type input "100"
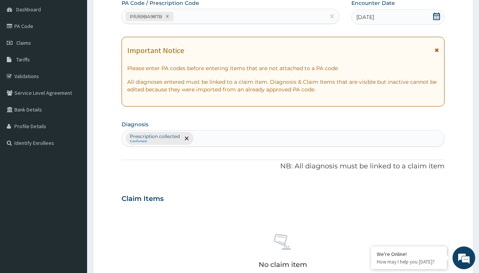
type input "prescription collected"
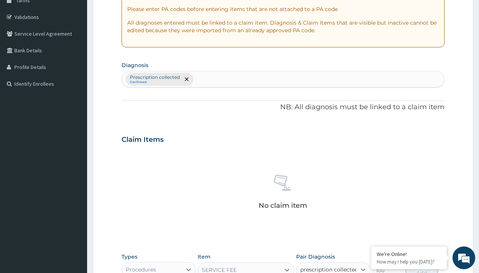
checkbox input "true"
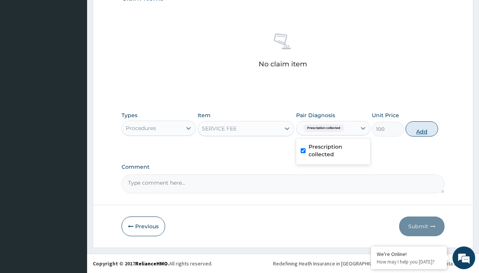
click at [422, 128] on button "Add" at bounding box center [422, 128] width 32 height 15
type input "0"
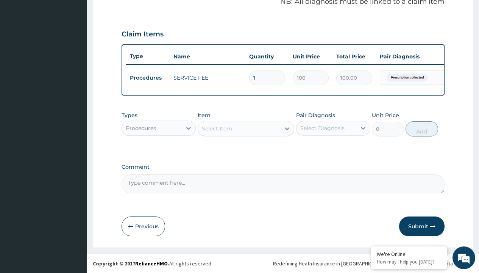
click at [141, 128] on div "Procedures" at bounding box center [141, 128] width 30 height 8
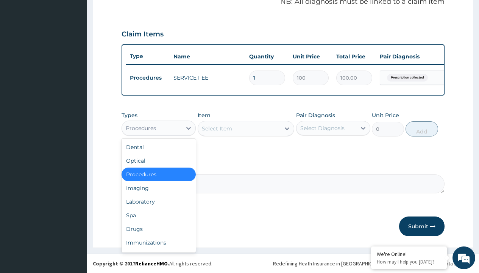
type input "drugs"
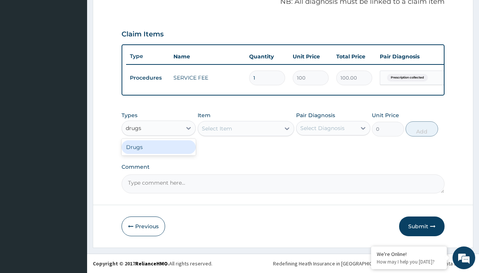
scroll to position [0, 0]
click at [159, 147] on div "Drugs" at bounding box center [159, 147] width 74 height 14
